Goal: Navigation & Orientation: Find specific page/section

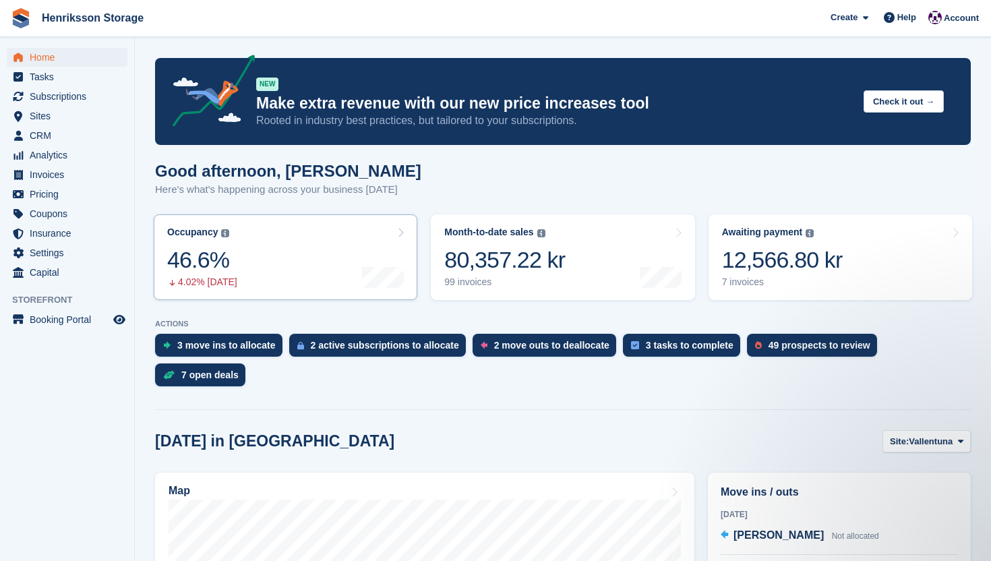
click at [344, 274] on link "Occupancy The percentage of all currently allocated units in terms of area. Inc…" at bounding box center [286, 257] width 264 height 86
click at [59, 117] on span "Sites" at bounding box center [70, 115] width 81 height 19
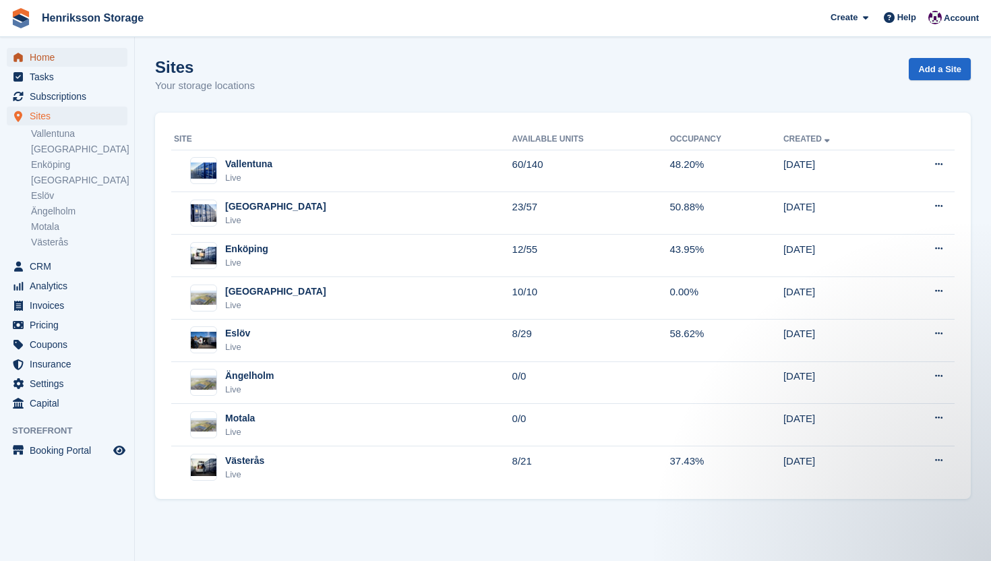
click at [57, 55] on span "Home" at bounding box center [70, 57] width 81 height 19
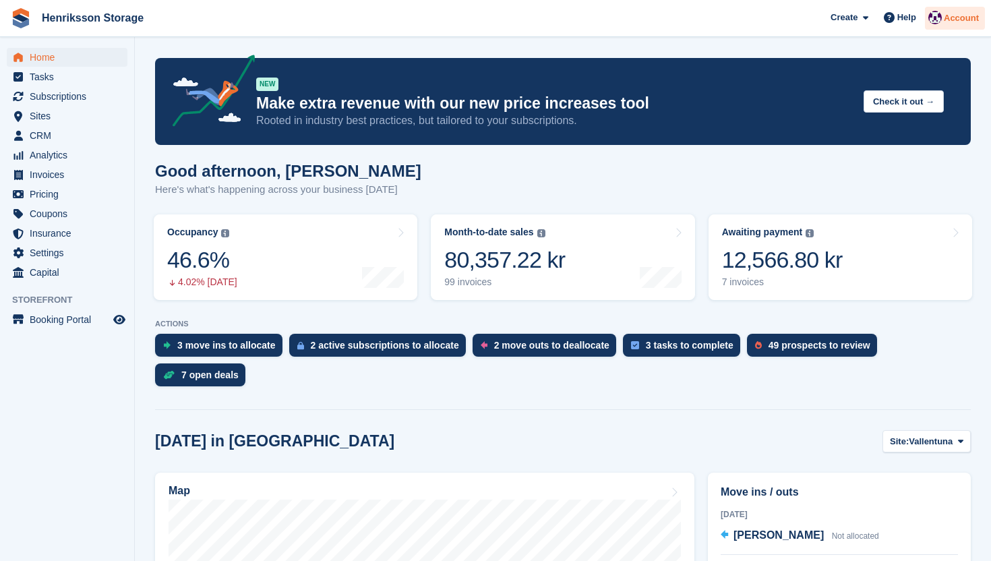
click at [955, 21] on span "Account" at bounding box center [961, 17] width 35 height 13
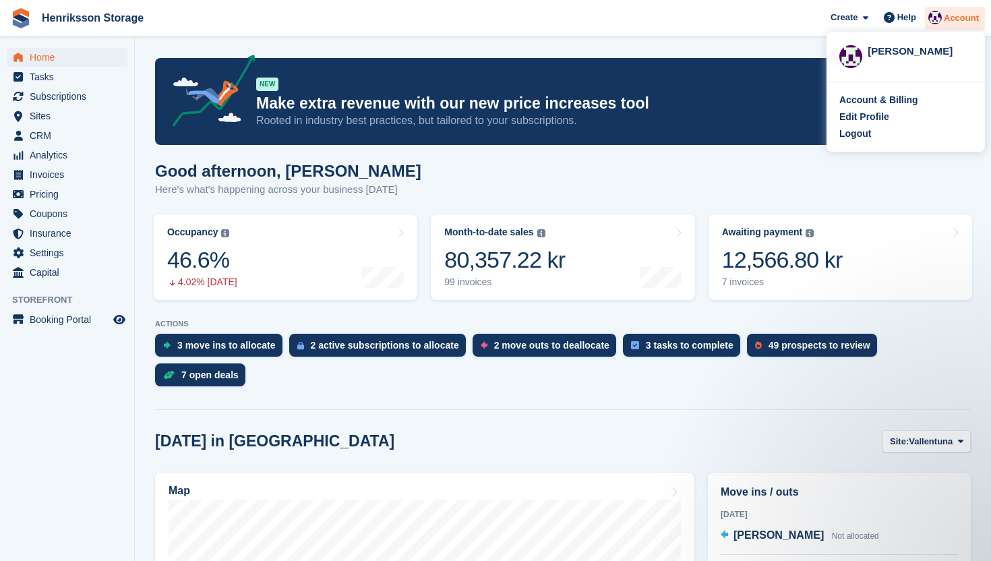
click at [955, 21] on span "Account" at bounding box center [961, 17] width 35 height 13
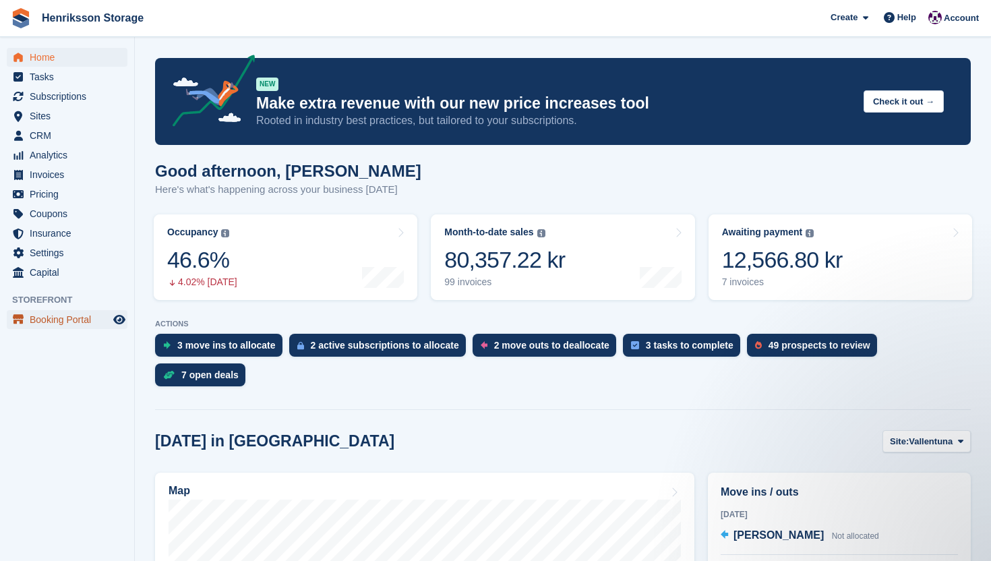
click at [77, 326] on span "Booking Portal" at bounding box center [70, 319] width 81 height 19
click at [53, 49] on span "Home" at bounding box center [70, 57] width 81 height 19
click at [815, 347] on div "49 prospects to review" at bounding box center [819, 345] width 102 height 11
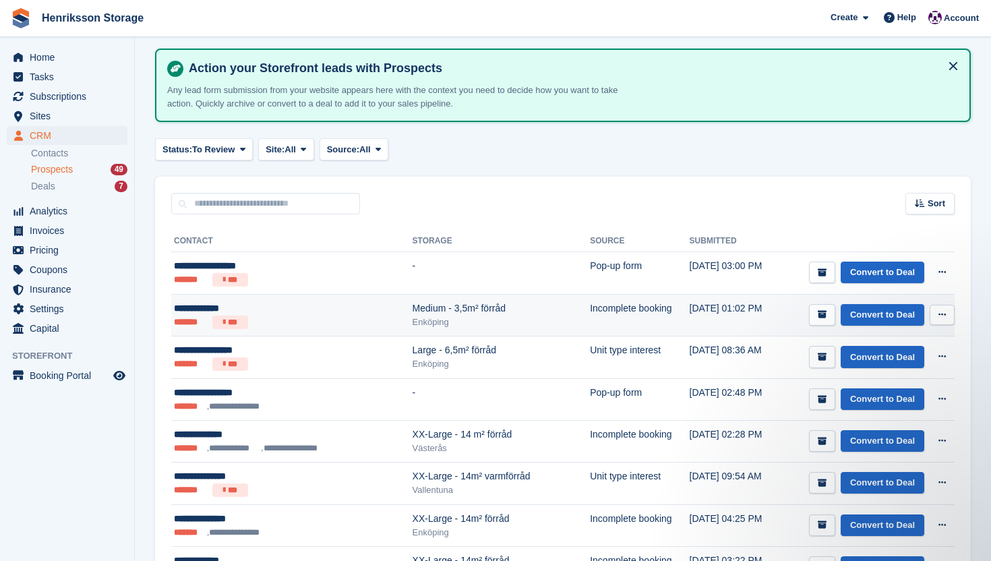
scroll to position [136, 0]
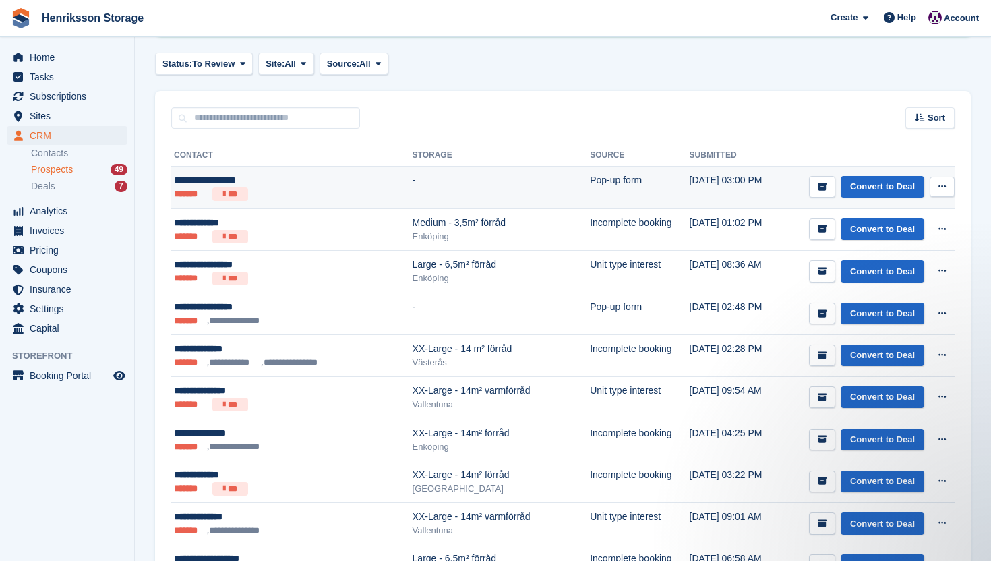
click at [940, 185] on icon at bounding box center [941, 186] width 7 height 9
click at [911, 211] on p "View contact" at bounding box center [889, 213] width 117 height 18
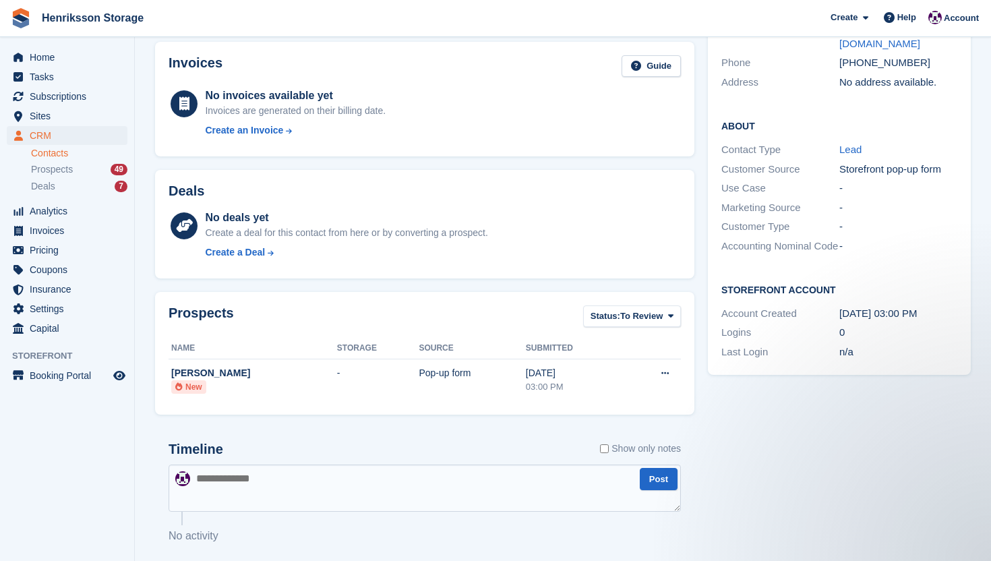
scroll to position [212, 0]
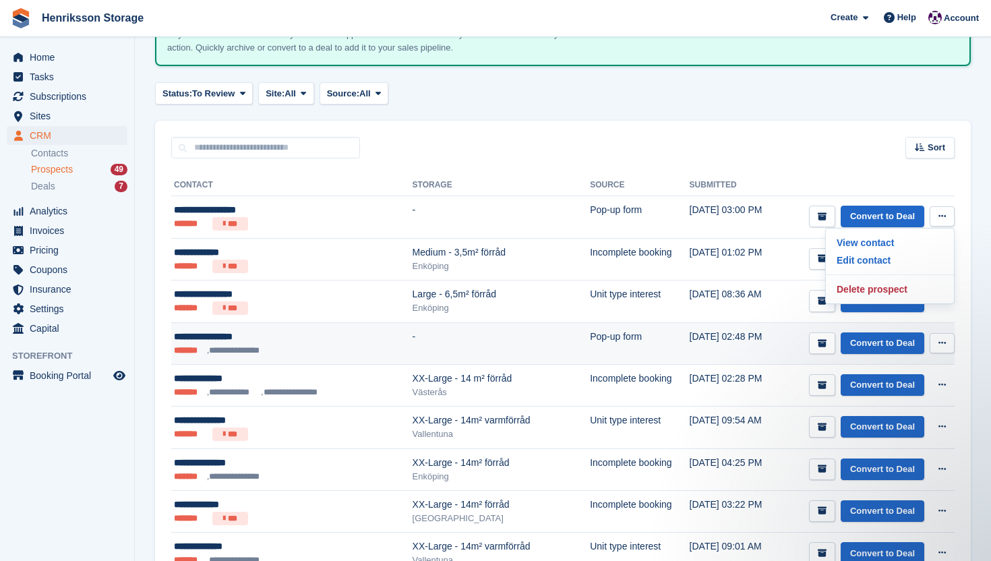
scroll to position [202, 0]
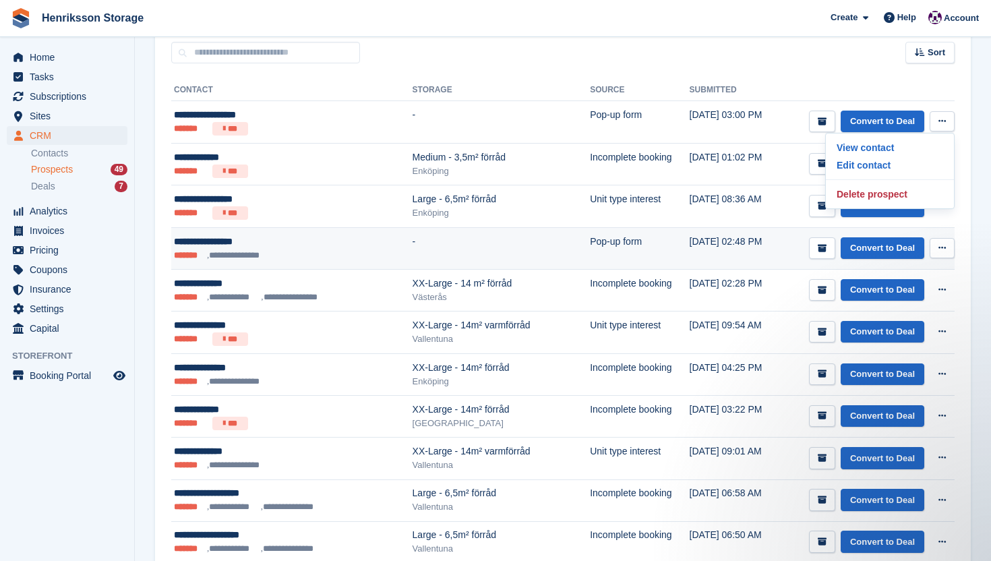
click at [300, 379] on ul "**********" at bounding box center [272, 381] width 196 height 13
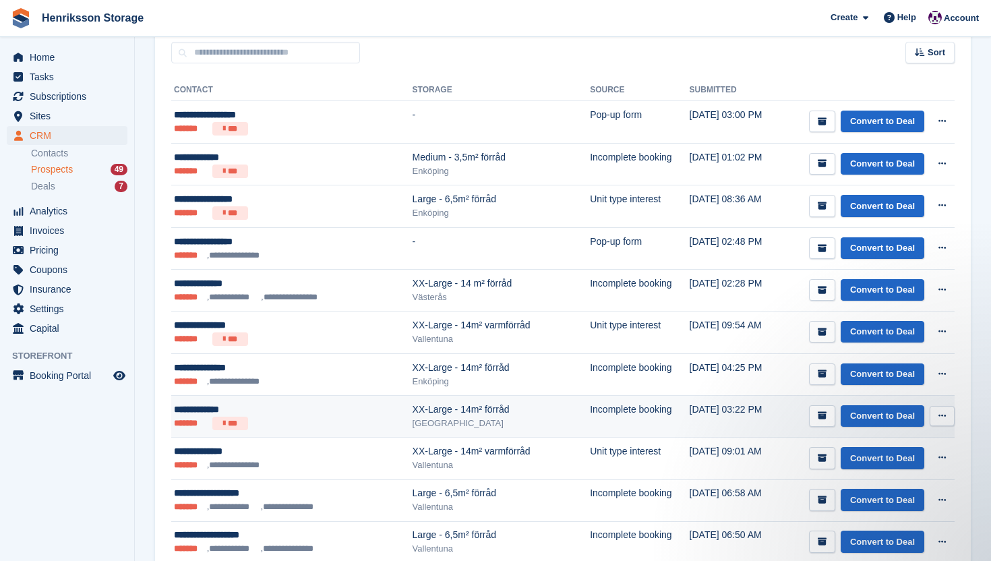
click at [303, 424] on ul "******* ***" at bounding box center [272, 422] width 196 height 13
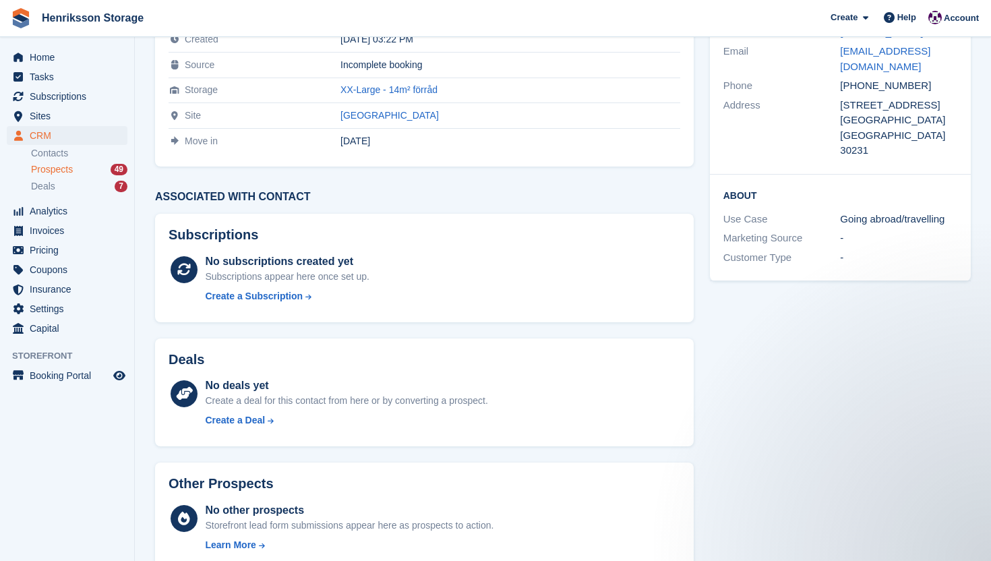
scroll to position [156, 0]
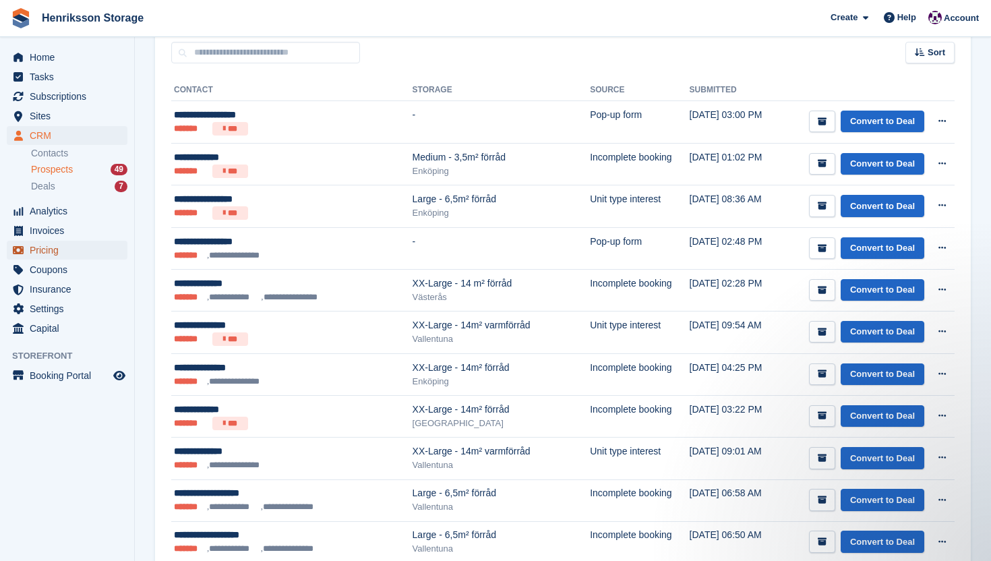
click at [47, 256] on span "Pricing" at bounding box center [70, 250] width 81 height 19
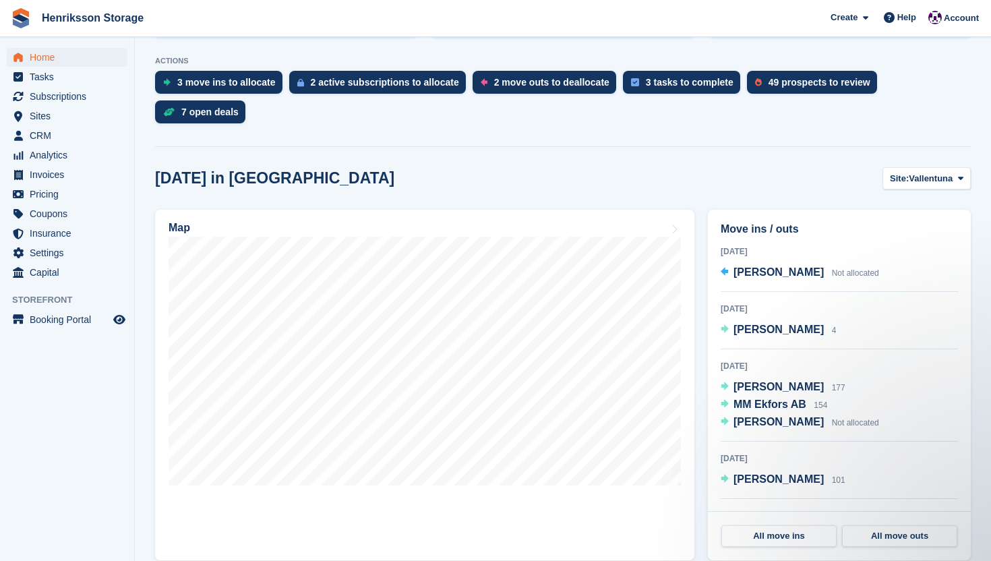
scroll to position [218, 0]
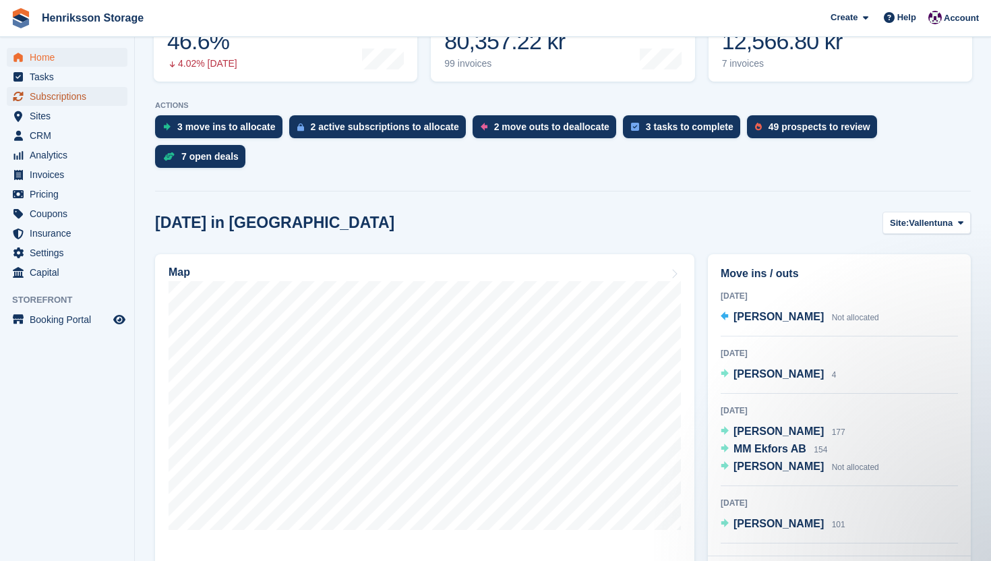
click at [59, 88] on span "Subscriptions" at bounding box center [70, 96] width 81 height 19
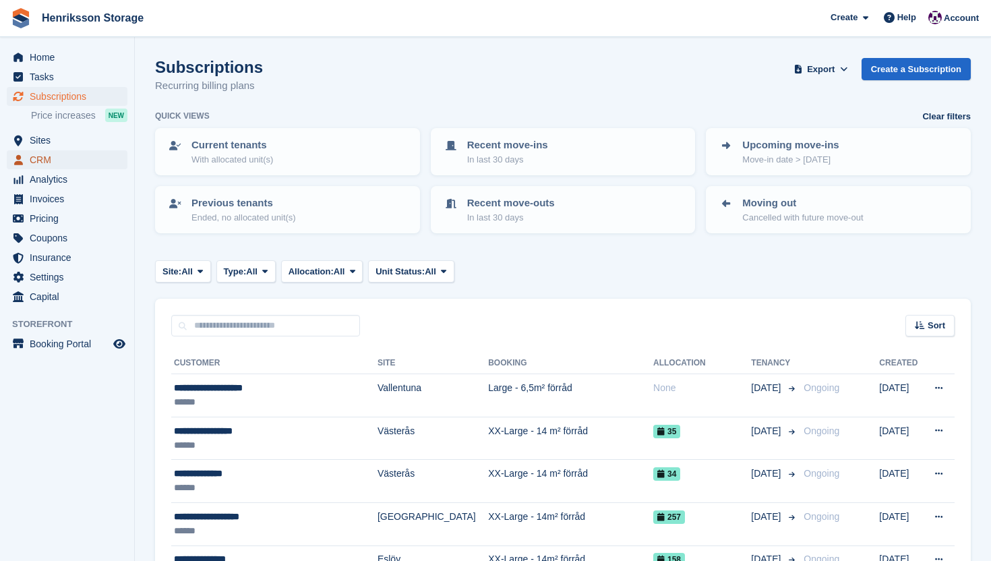
click at [42, 156] on span "CRM" at bounding box center [70, 159] width 81 height 19
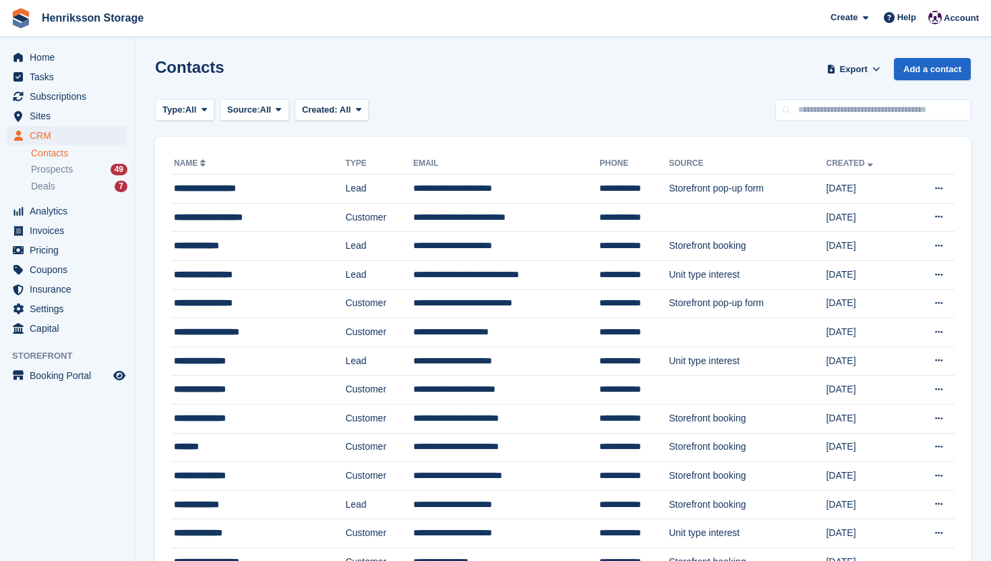
click at [49, 145] on ul "CRM CRM" at bounding box center [67, 136] width 134 height 20
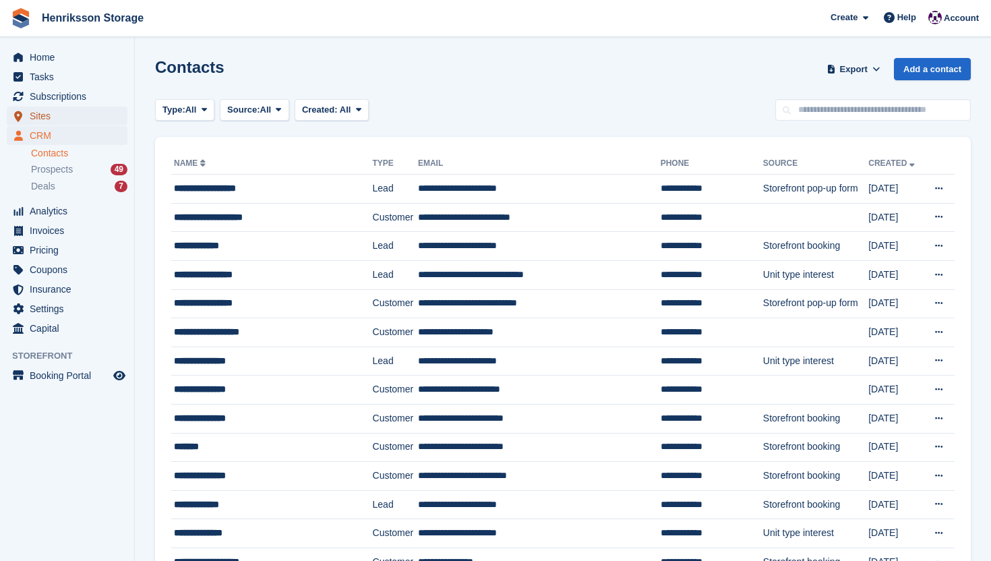
click at [54, 119] on span "Sites" at bounding box center [70, 115] width 81 height 19
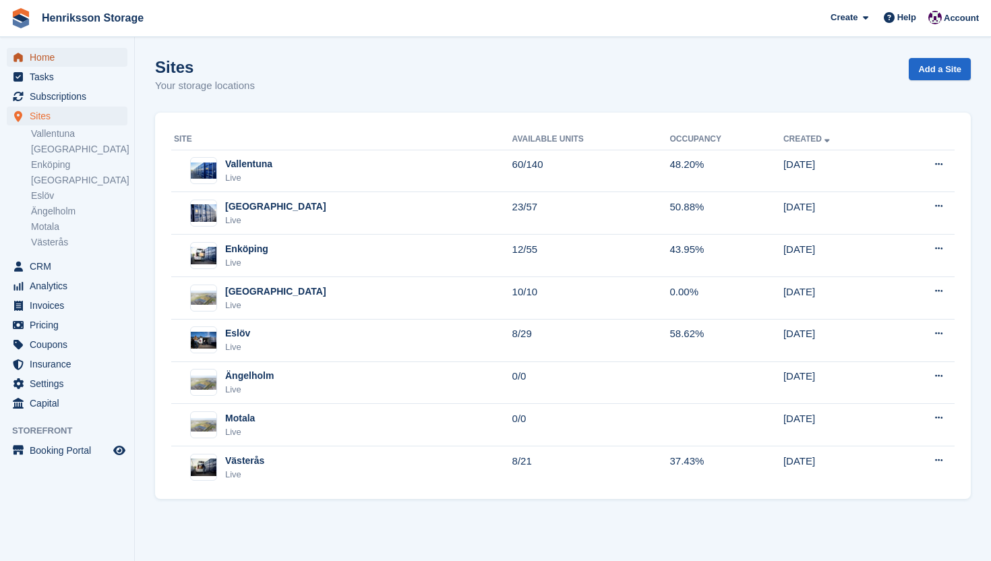
click at [56, 57] on span "Home" at bounding box center [70, 57] width 81 height 19
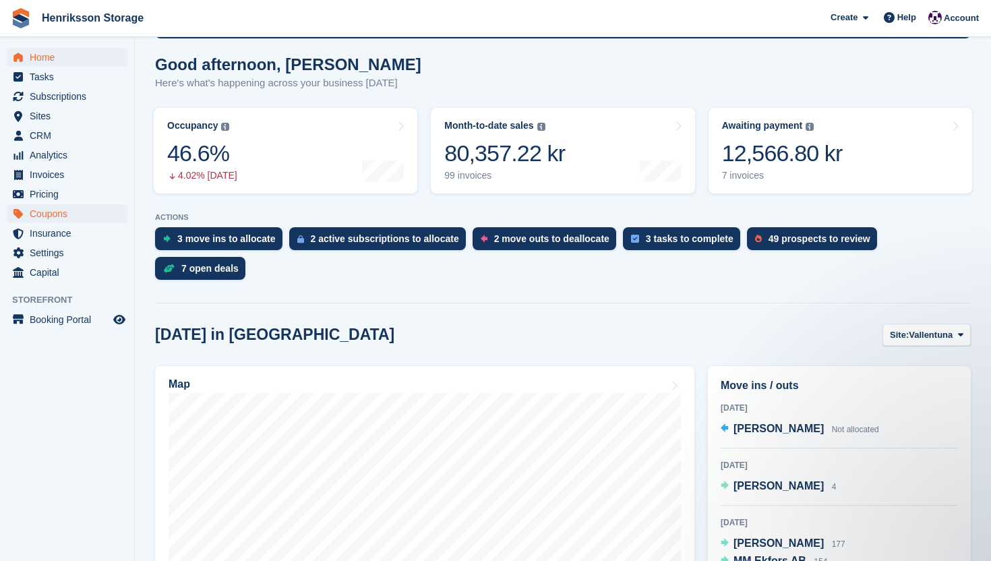
scroll to position [133, 0]
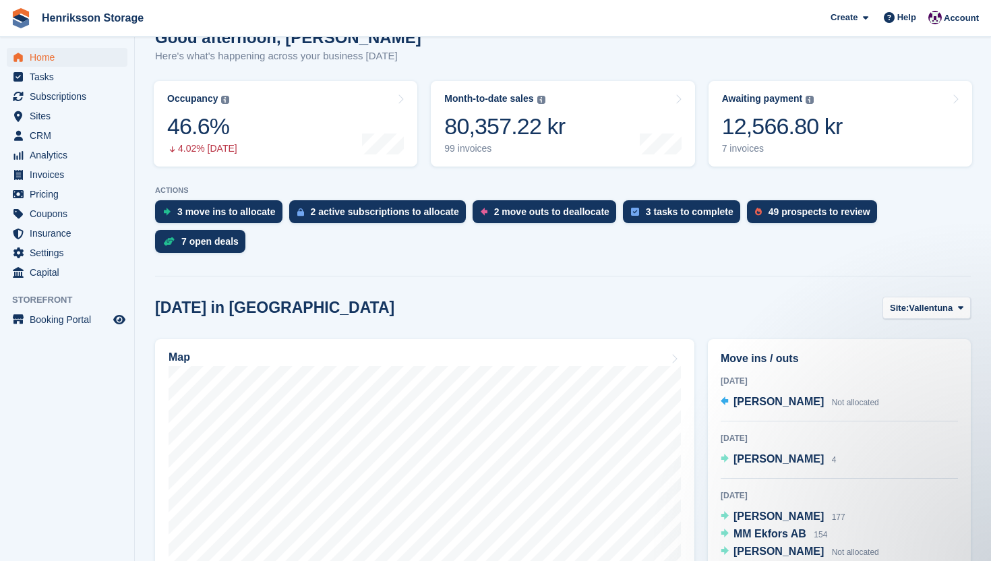
click at [24, 21] on img at bounding box center [21, 18] width 20 height 20
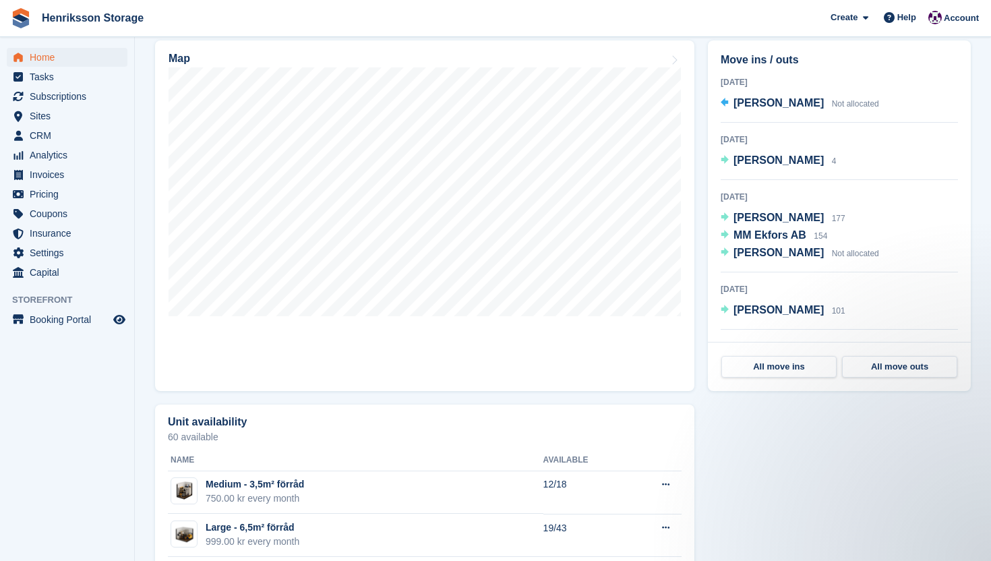
scroll to position [17, 0]
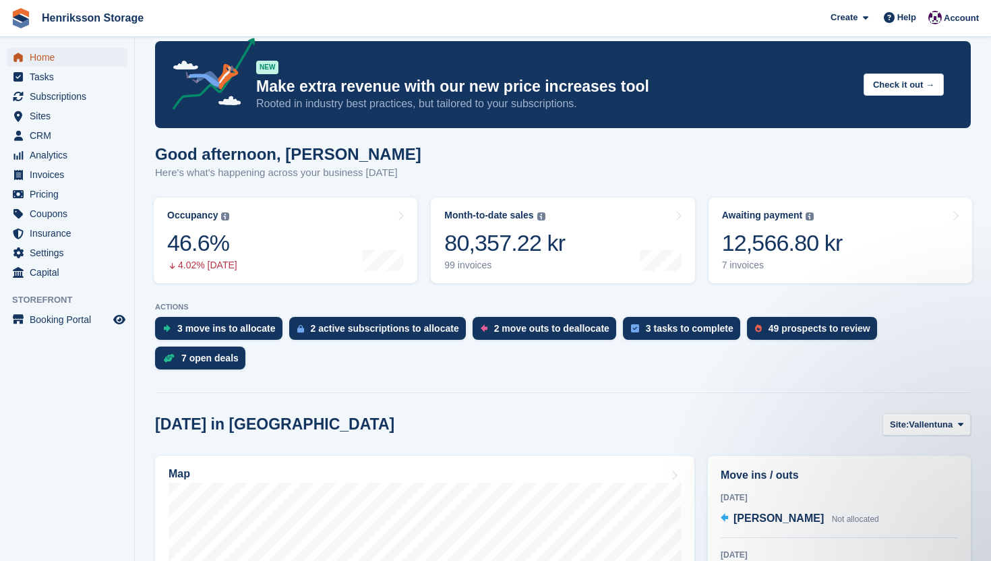
click at [75, 61] on span "Home" at bounding box center [70, 57] width 81 height 19
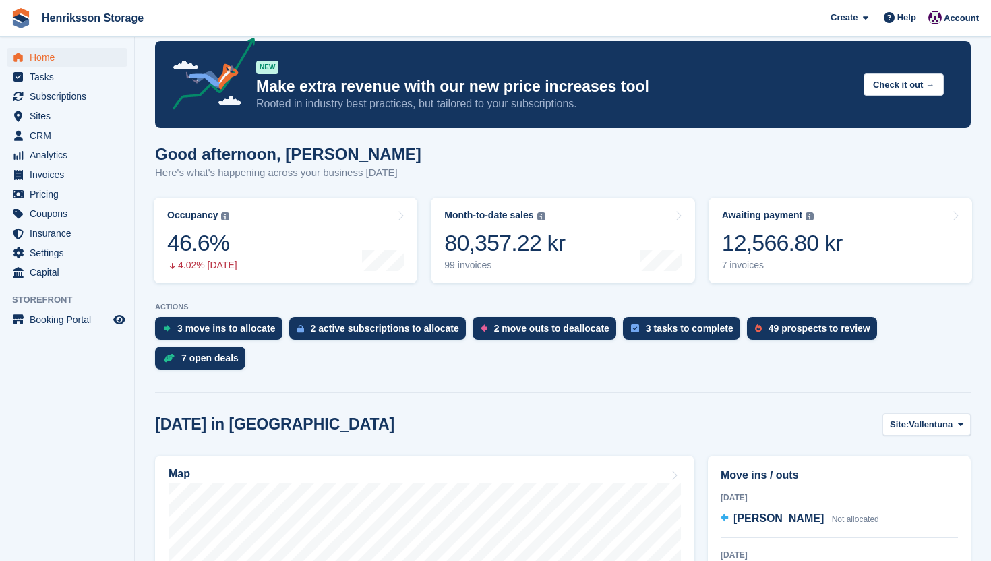
scroll to position [0, 0]
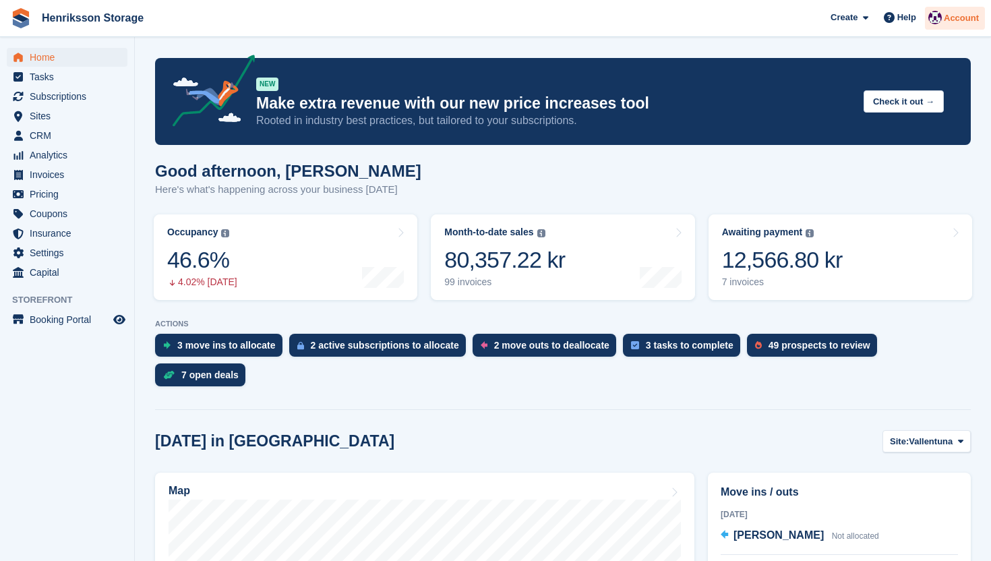
click at [960, 16] on span "Account" at bounding box center [961, 17] width 35 height 13
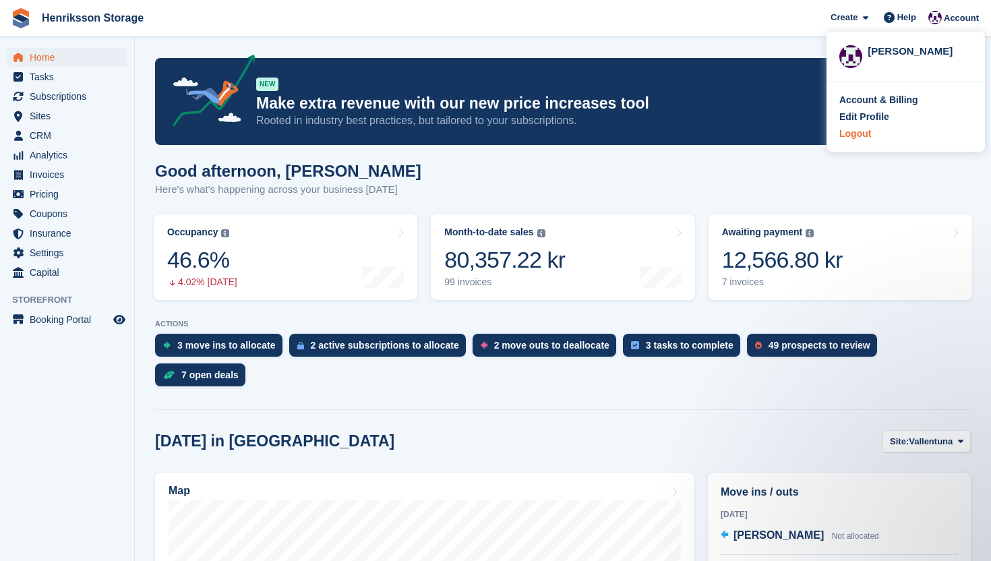
click at [857, 137] on div "Logout" at bounding box center [855, 134] width 32 height 14
